Goal: Task Accomplishment & Management: Manage account settings

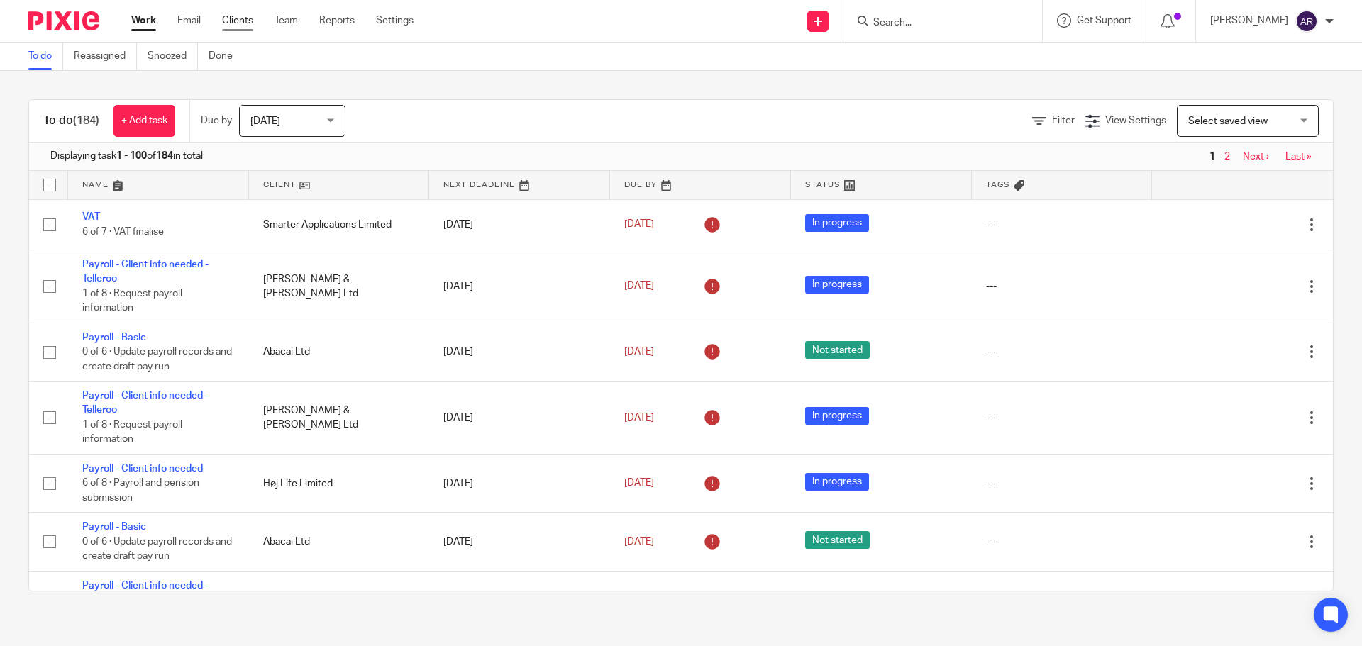
click at [229, 21] on link "Clients" at bounding box center [237, 20] width 31 height 14
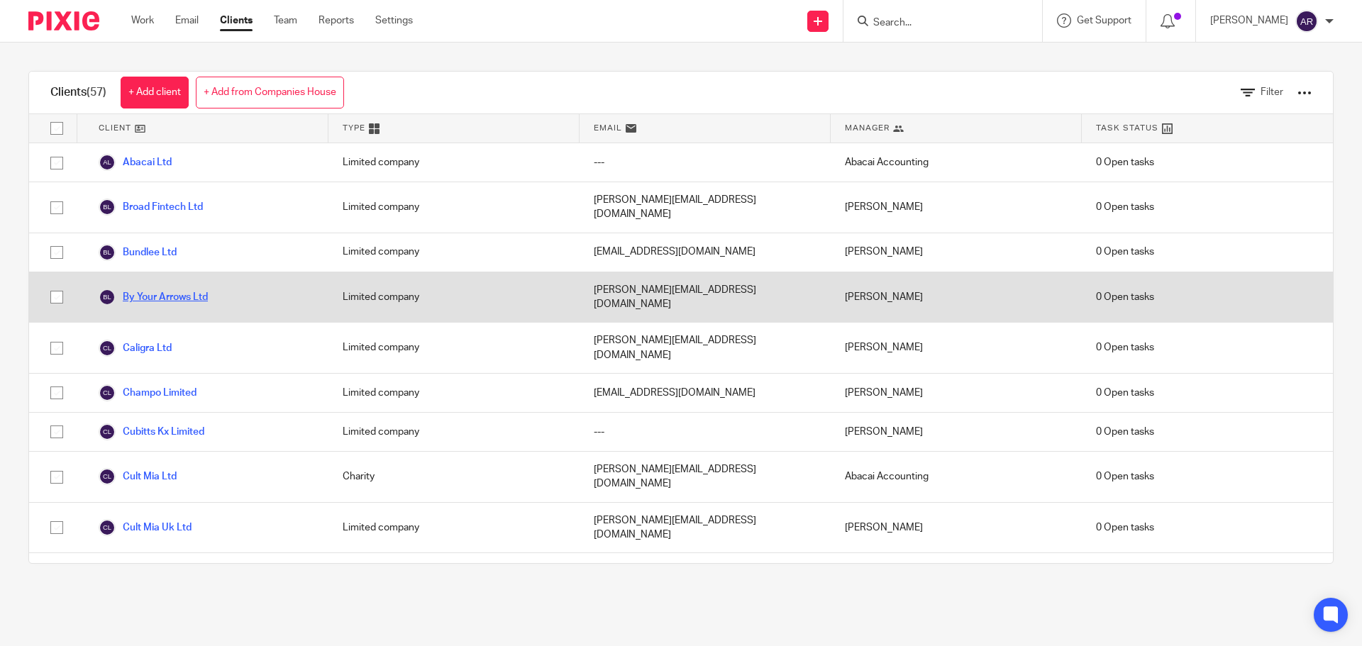
click at [192, 289] on link "By Your Arrows Ltd" at bounding box center [153, 297] width 109 height 17
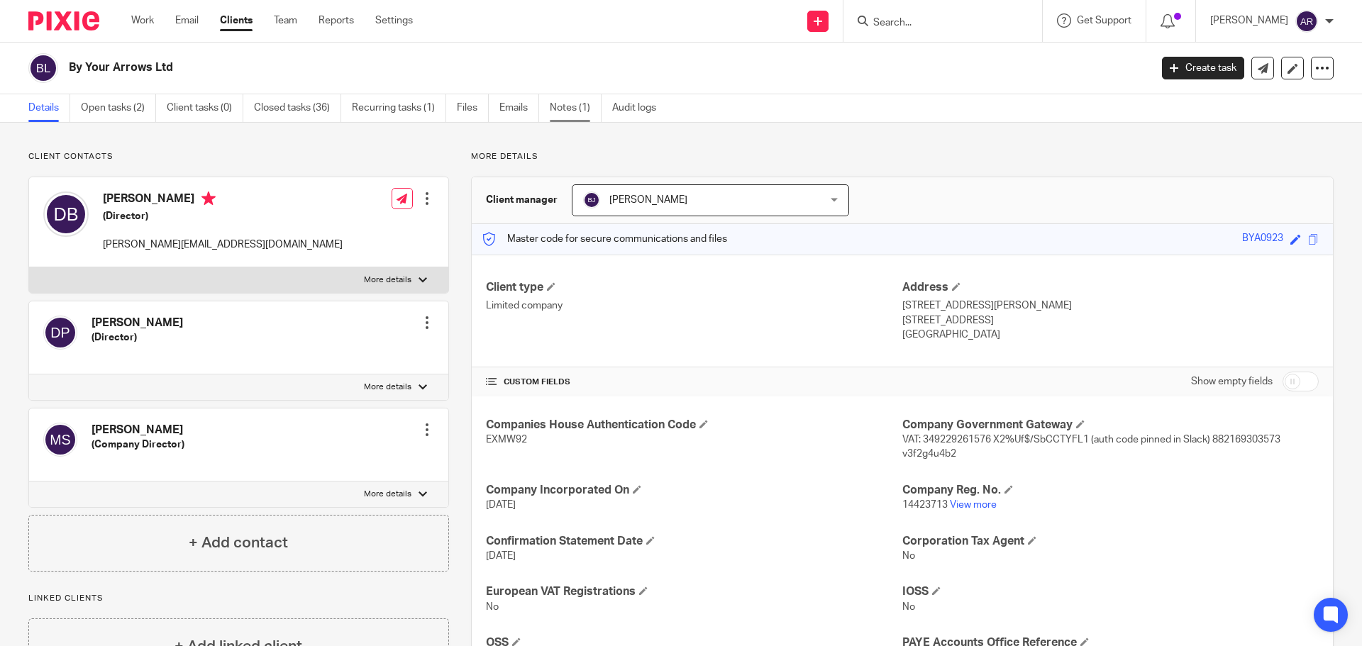
click at [565, 109] on link "Notes (1)" at bounding box center [576, 108] width 52 height 28
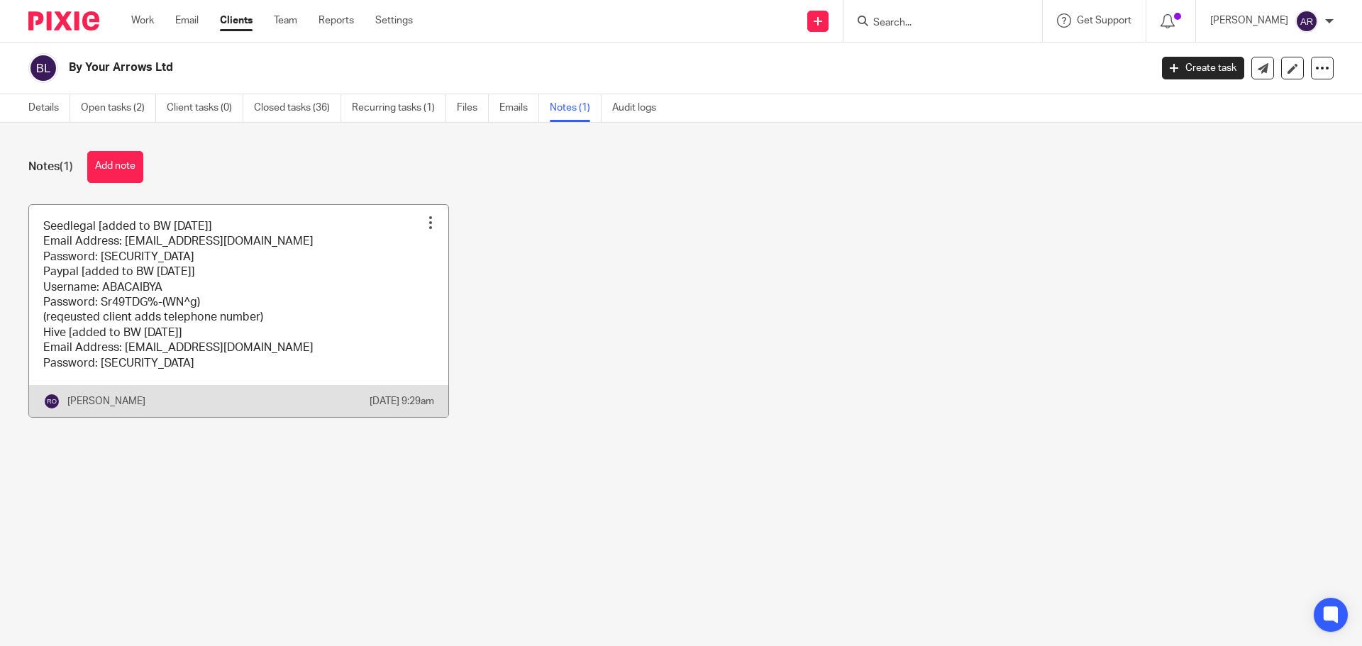
click at [208, 276] on link at bounding box center [238, 311] width 419 height 212
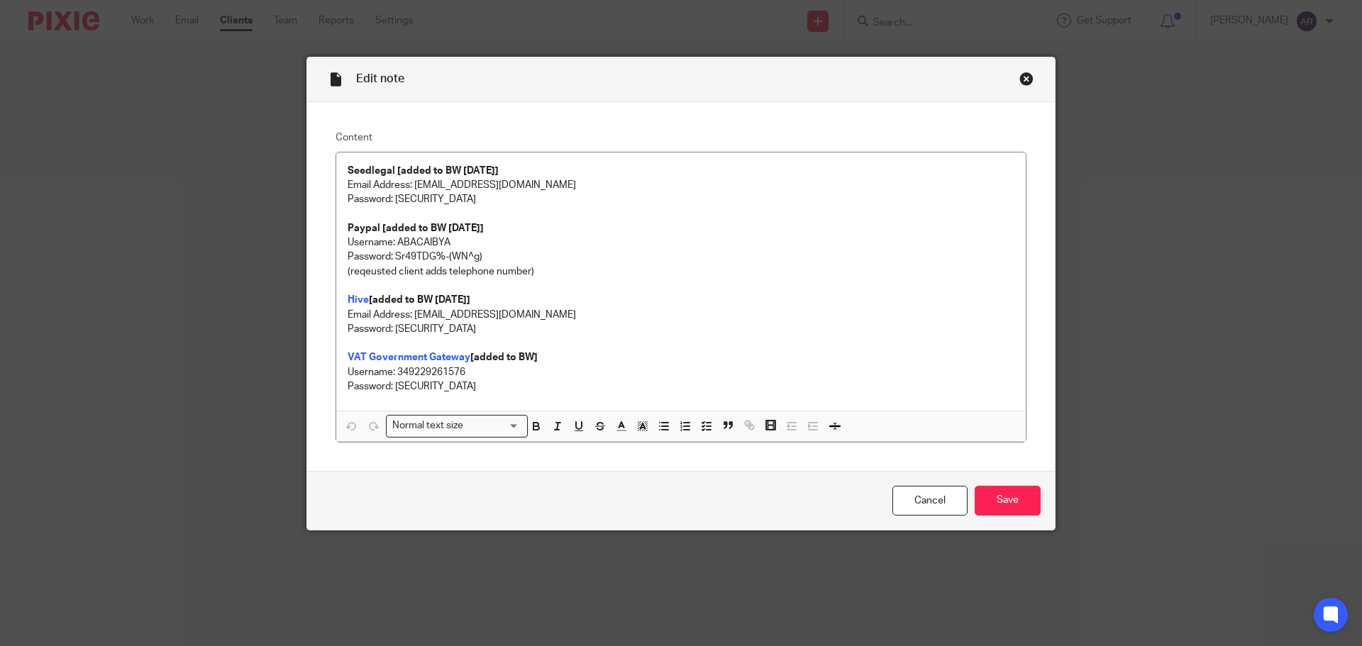
click at [1020, 83] on div "Close this dialog window" at bounding box center [1027, 79] width 14 height 14
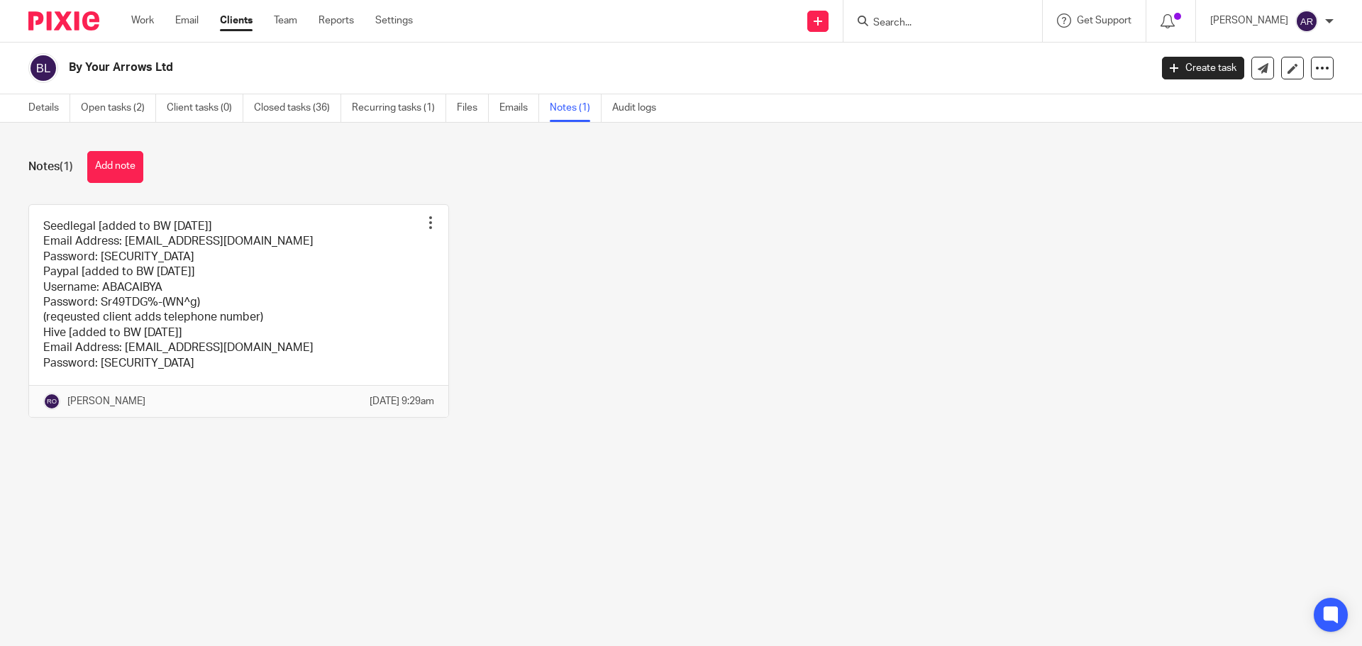
click at [737, 367] on div "Seedlegal [added to BW [DATE]] Email Address: [EMAIL_ADDRESS][DOMAIN_NAME] Pass…" at bounding box center [670, 321] width 1328 height 235
